Goal: Check status: Check status

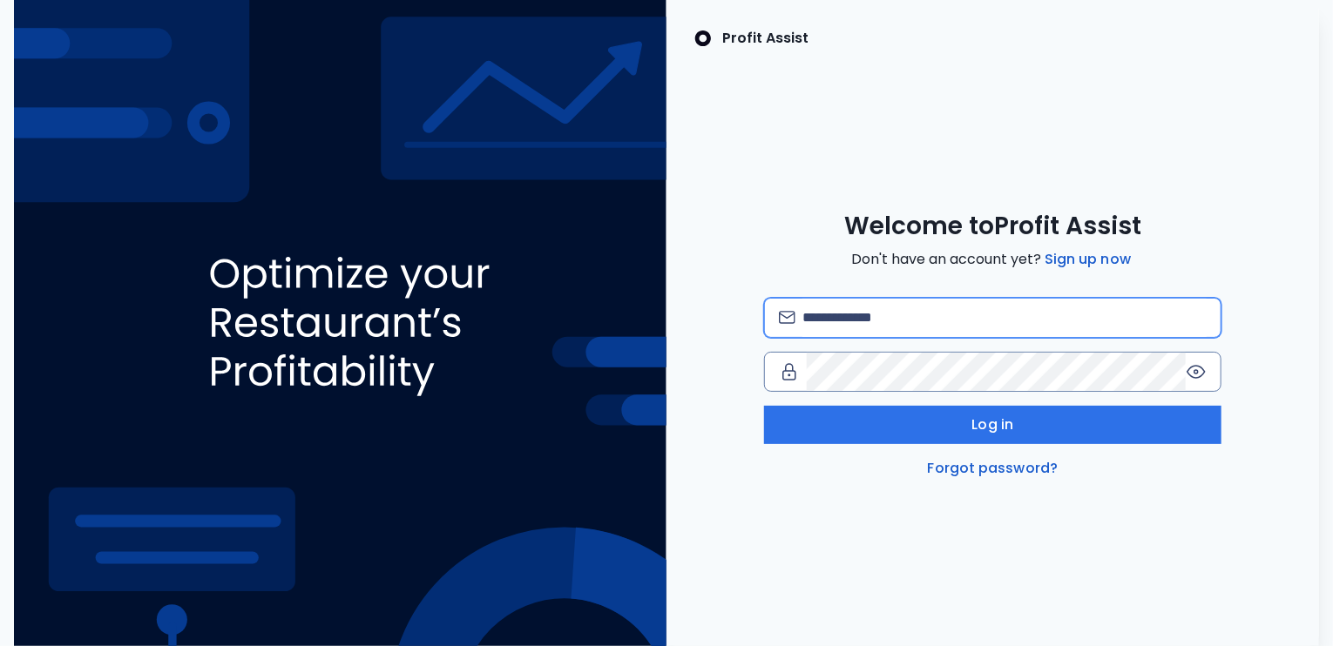
click at [843, 314] on input "email" at bounding box center [1004, 318] width 404 height 38
type input "**********"
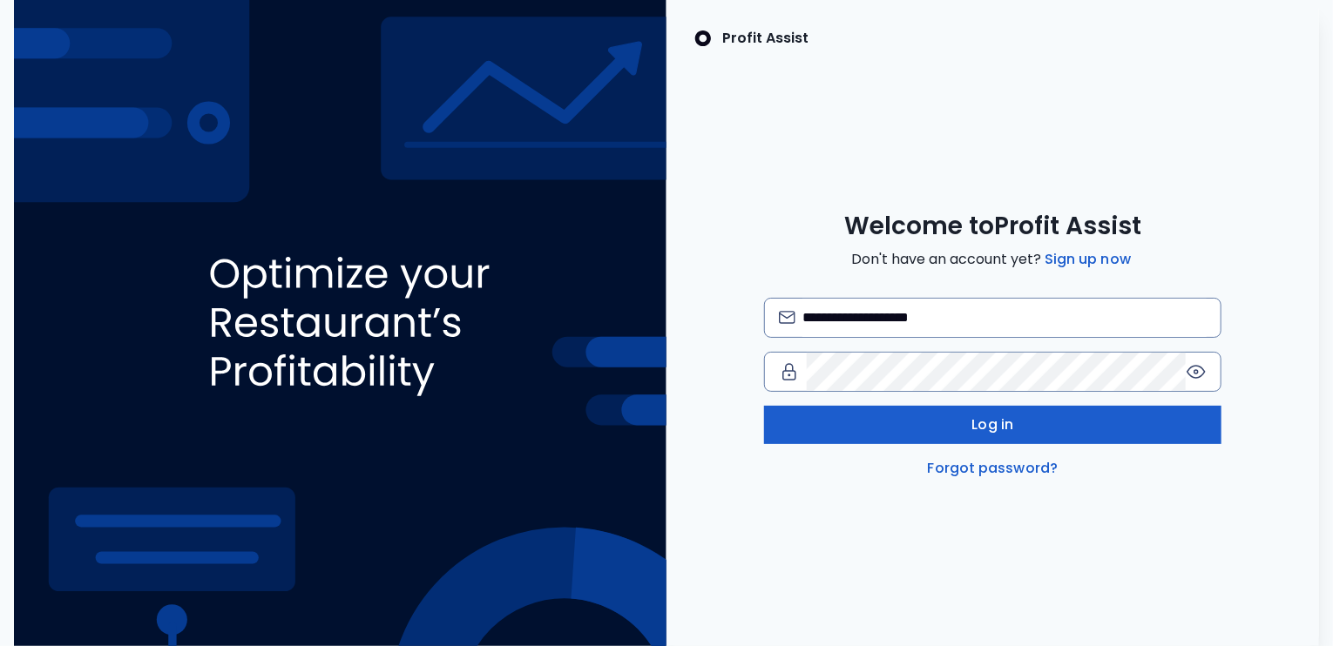
click at [864, 413] on button "Log in" at bounding box center [992, 425] width 457 height 38
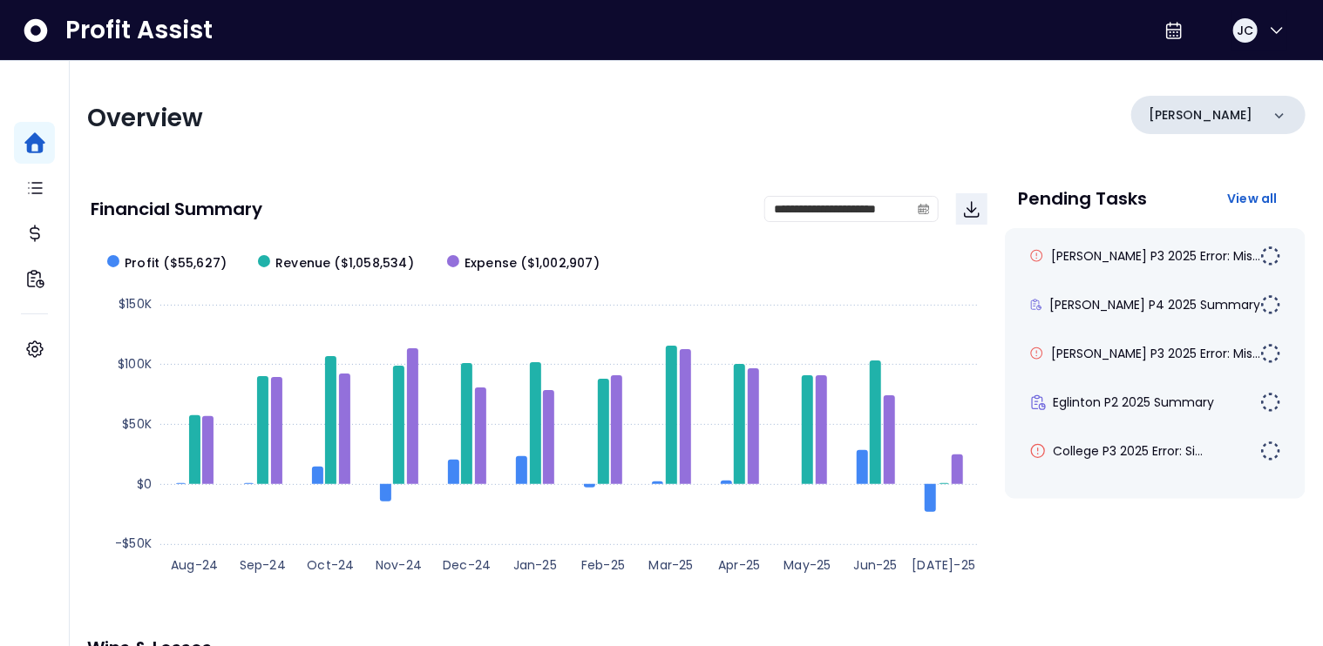
click at [1200, 116] on p "Danforth" at bounding box center [1200, 115] width 104 height 18
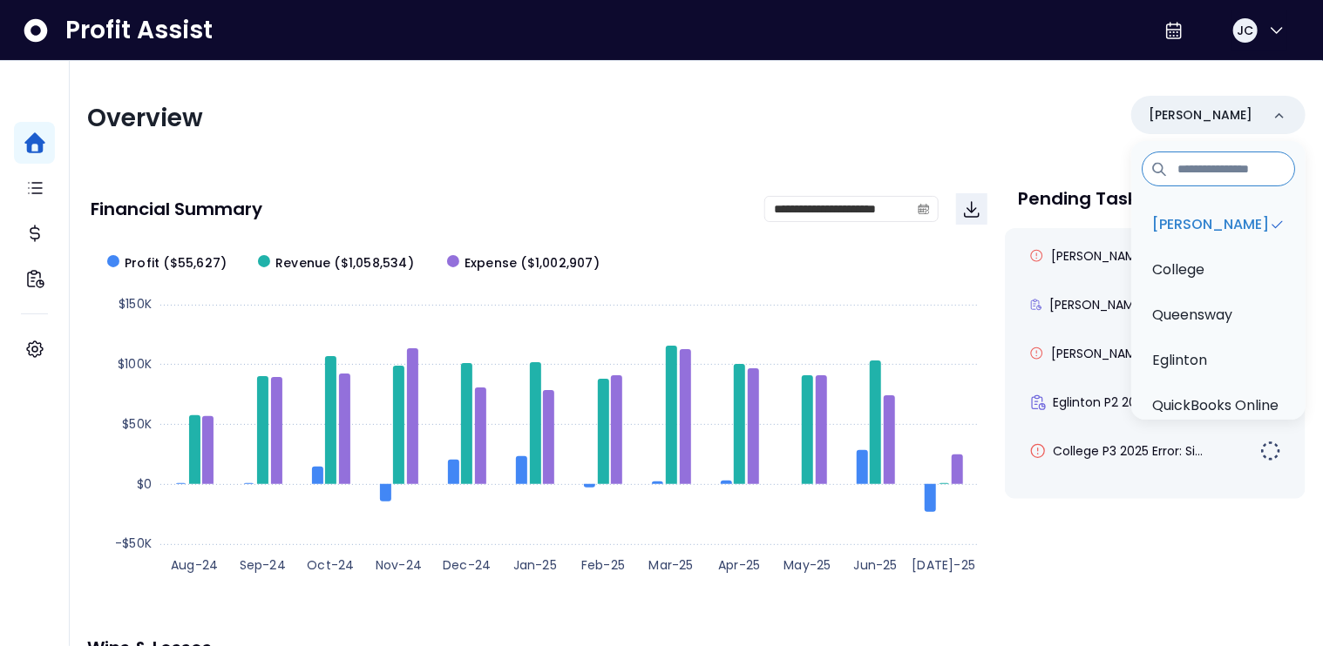
click at [876, 96] on div "Overview Danforth Danforth College Queensway Eglinton QuickBooks Online" at bounding box center [696, 118] width 1218 height 45
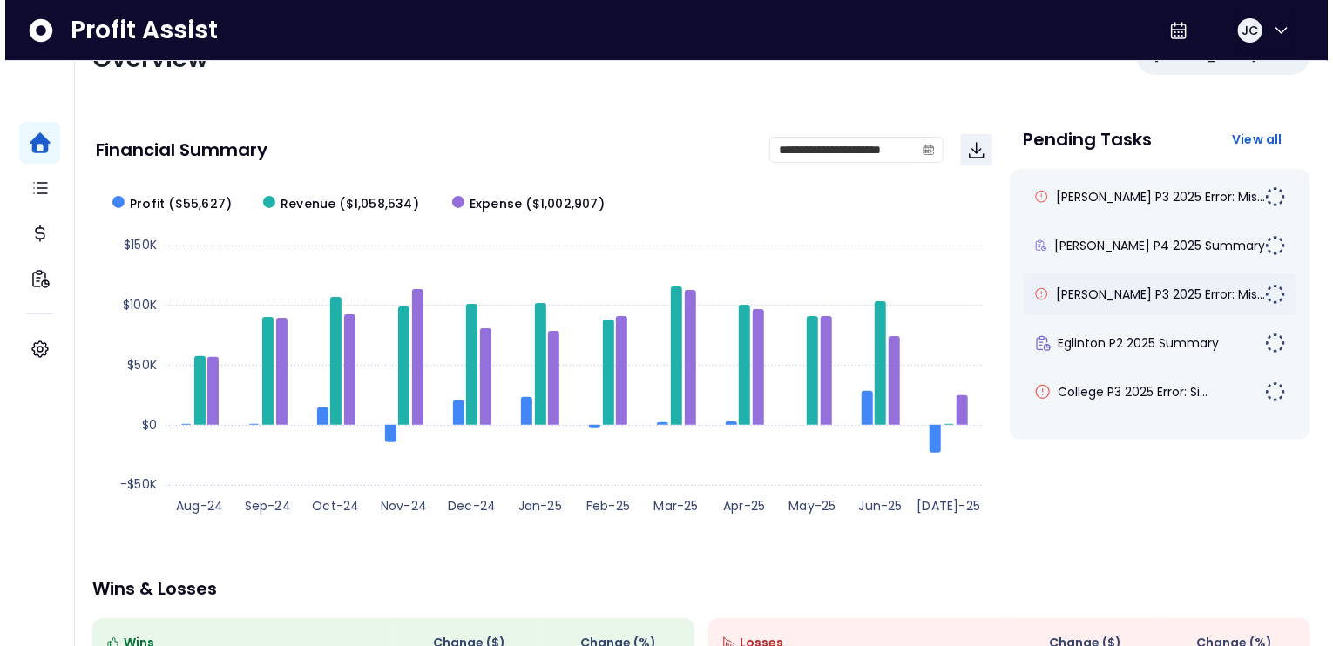
scroll to position [52, 0]
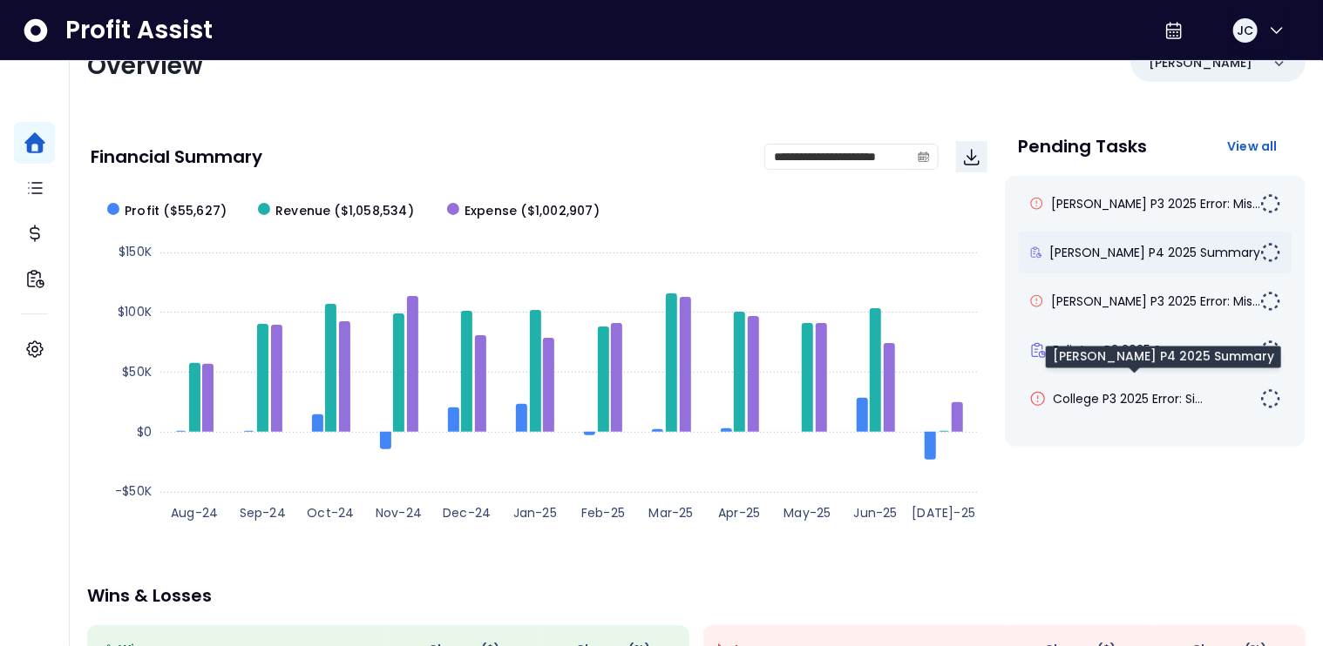
click at [1121, 247] on span "Duncan P4 2025 Summary" at bounding box center [1154, 252] width 211 height 17
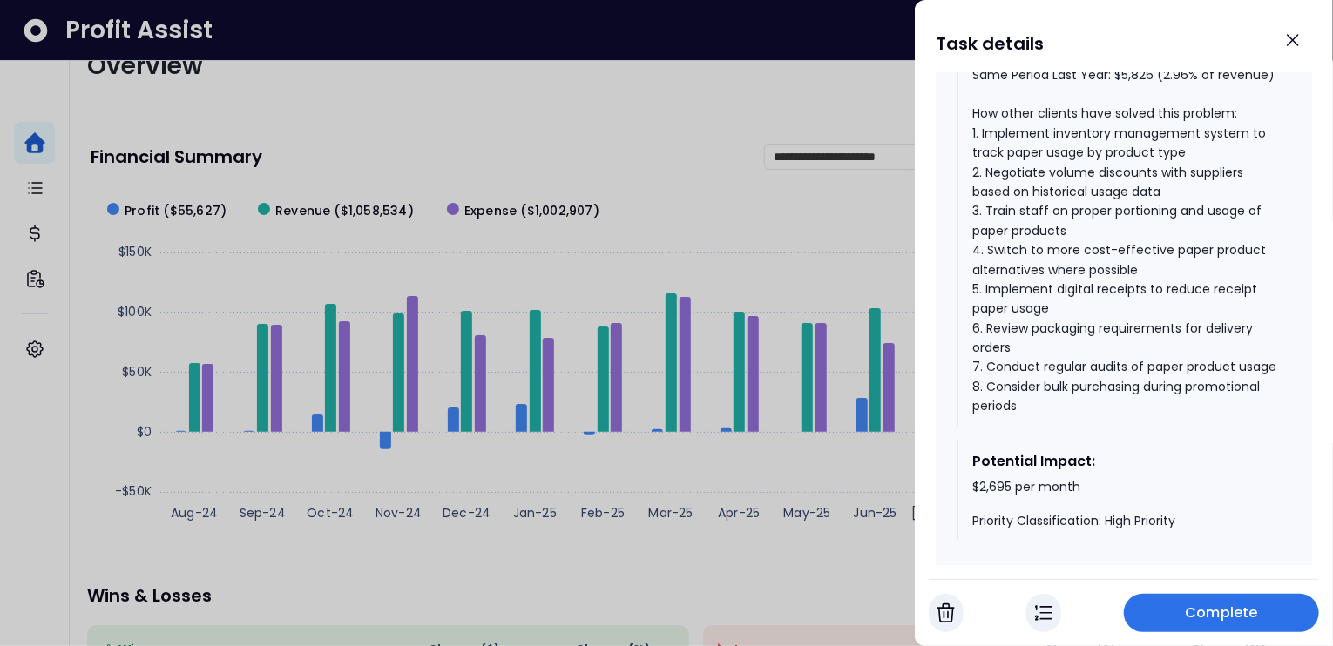
scroll to position [1003, 0]
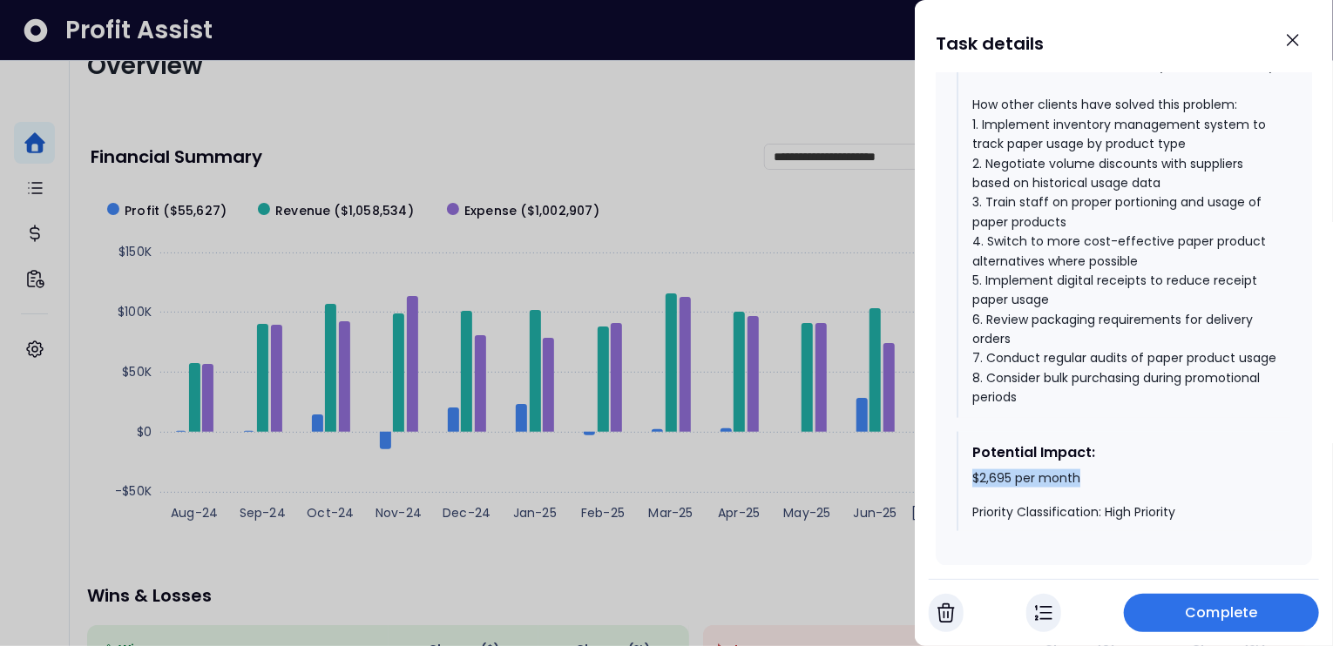
drag, startPoint x: 964, startPoint y: 486, endPoint x: 1076, endPoint y: 486, distance: 111.5
click at [1081, 484] on div "Potential Impact: $2,695 per month Priority Classification: High Priority" at bounding box center [1124, 482] width 335 height 100
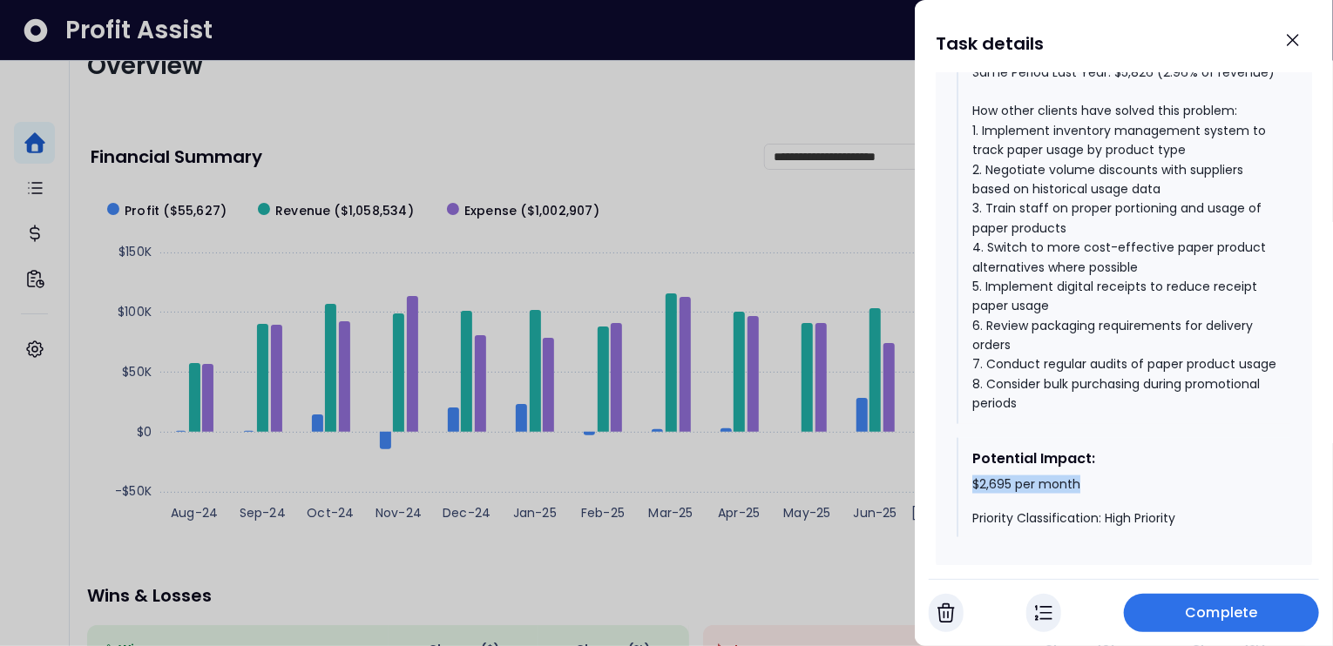
scroll to position [994, 0]
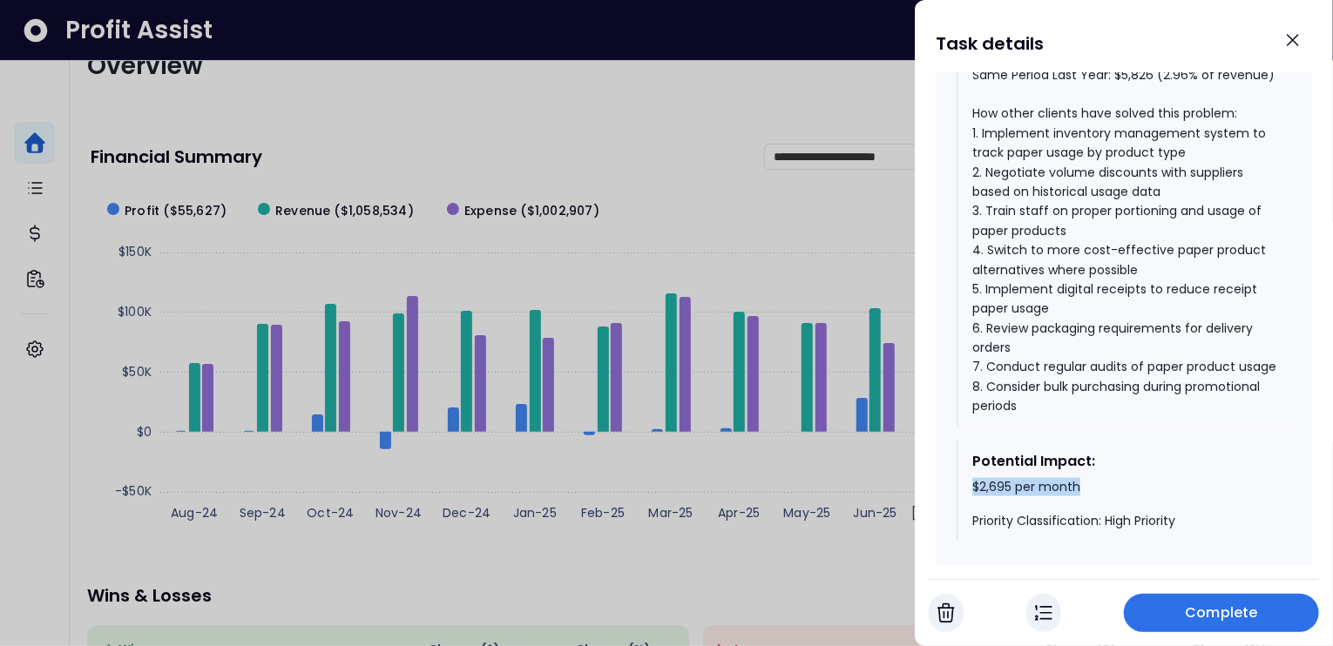
click at [1107, 490] on div "$2,695 per month Priority Classification: High Priority" at bounding box center [1124, 504] width 305 height 51
drag, startPoint x: 1094, startPoint y: 491, endPoint x: 972, endPoint y: 492, distance: 122.0
click at [972, 491] on div "$2,695 per month Priority Classification: High Priority" at bounding box center [1124, 504] width 305 height 51
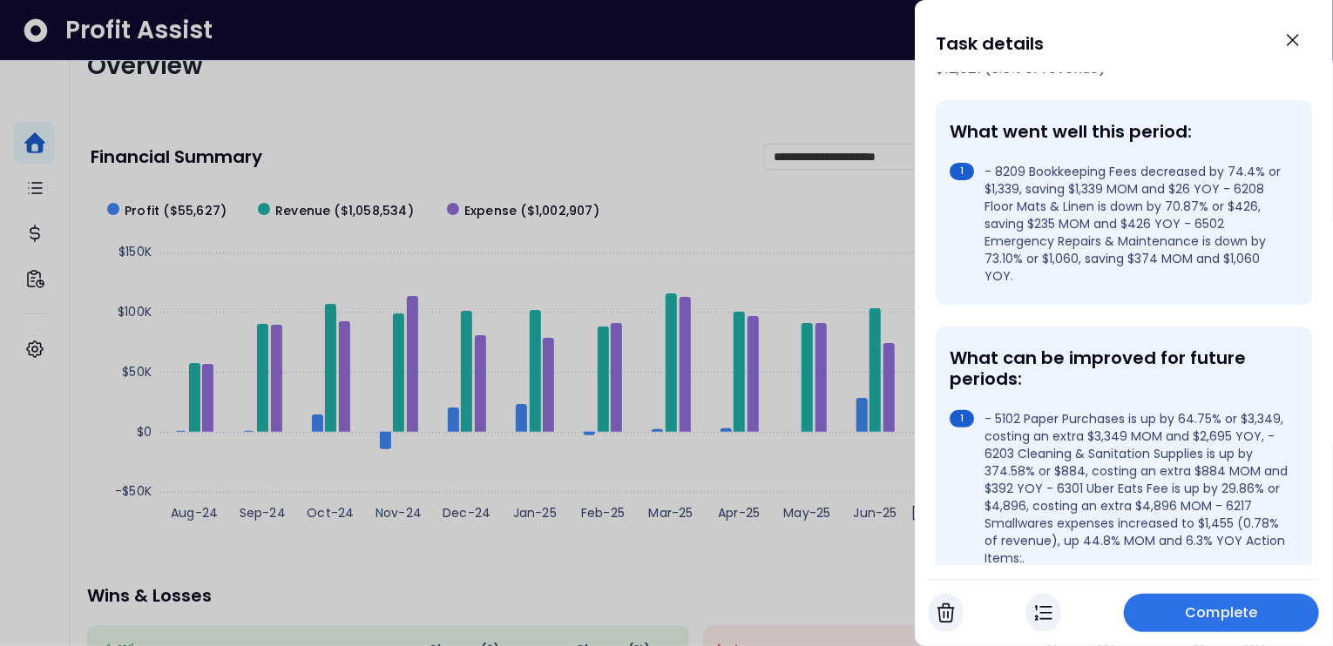
scroll to position [0, 0]
